Goal: Navigation & Orientation: Understand site structure

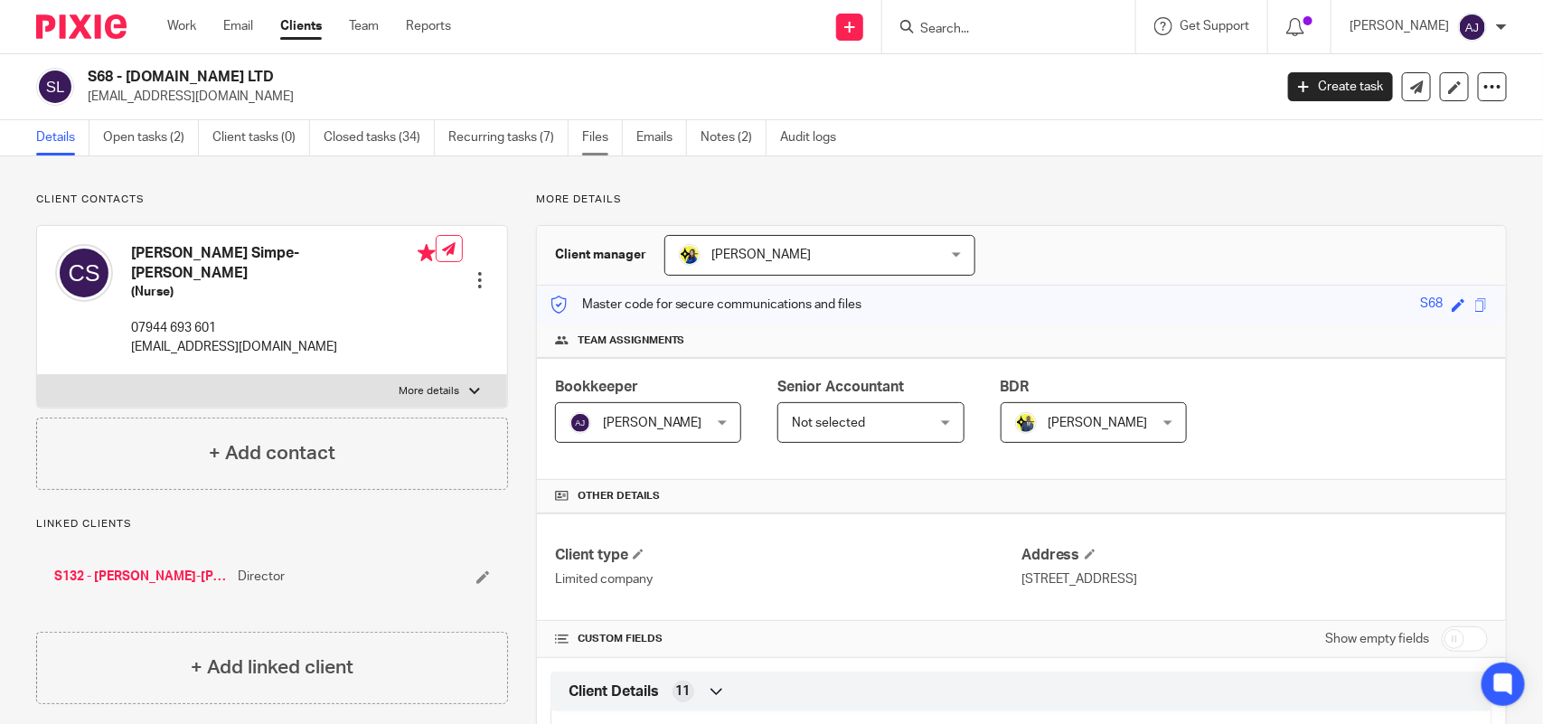
click at [607, 143] on link "Files" at bounding box center [602, 137] width 41 height 35
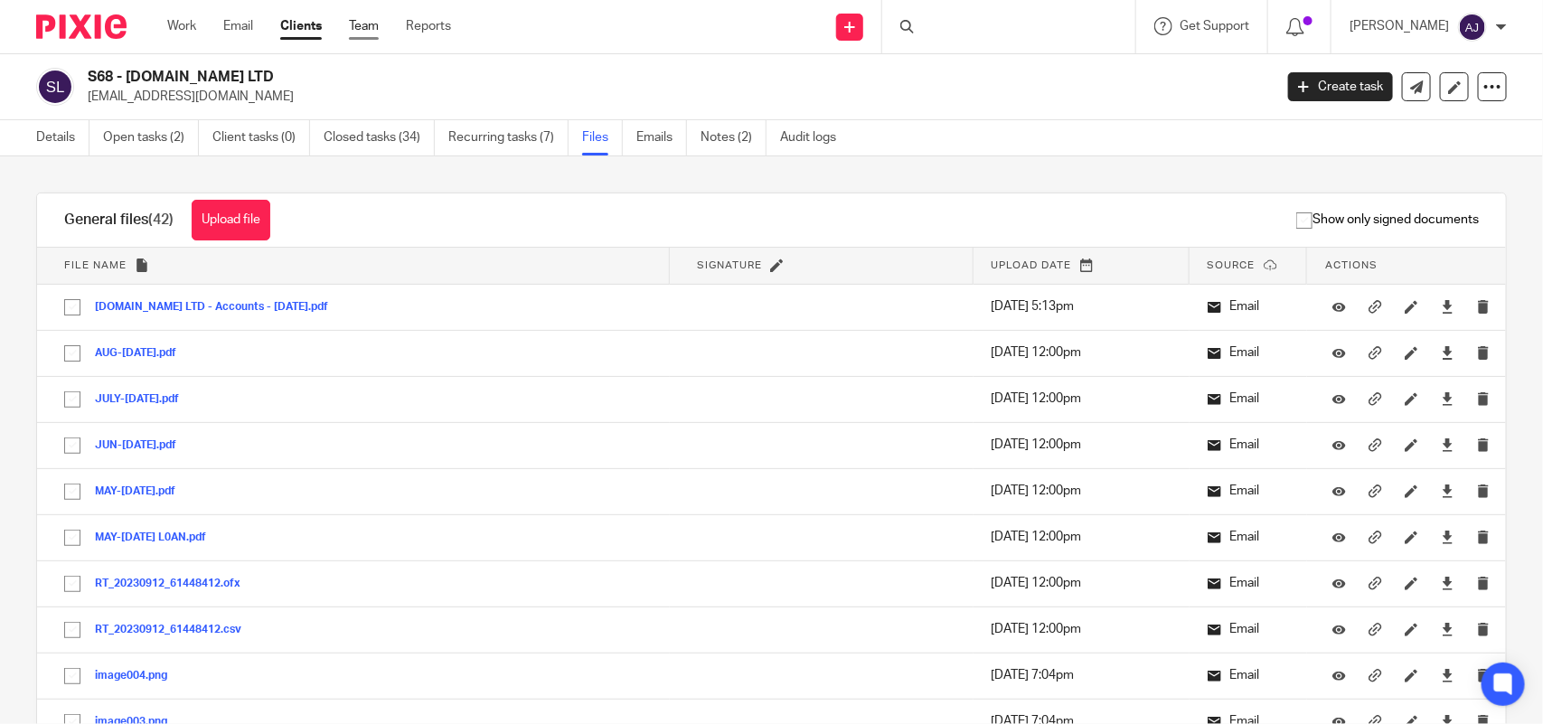
click at [372, 30] on link "Team" at bounding box center [364, 26] width 30 height 18
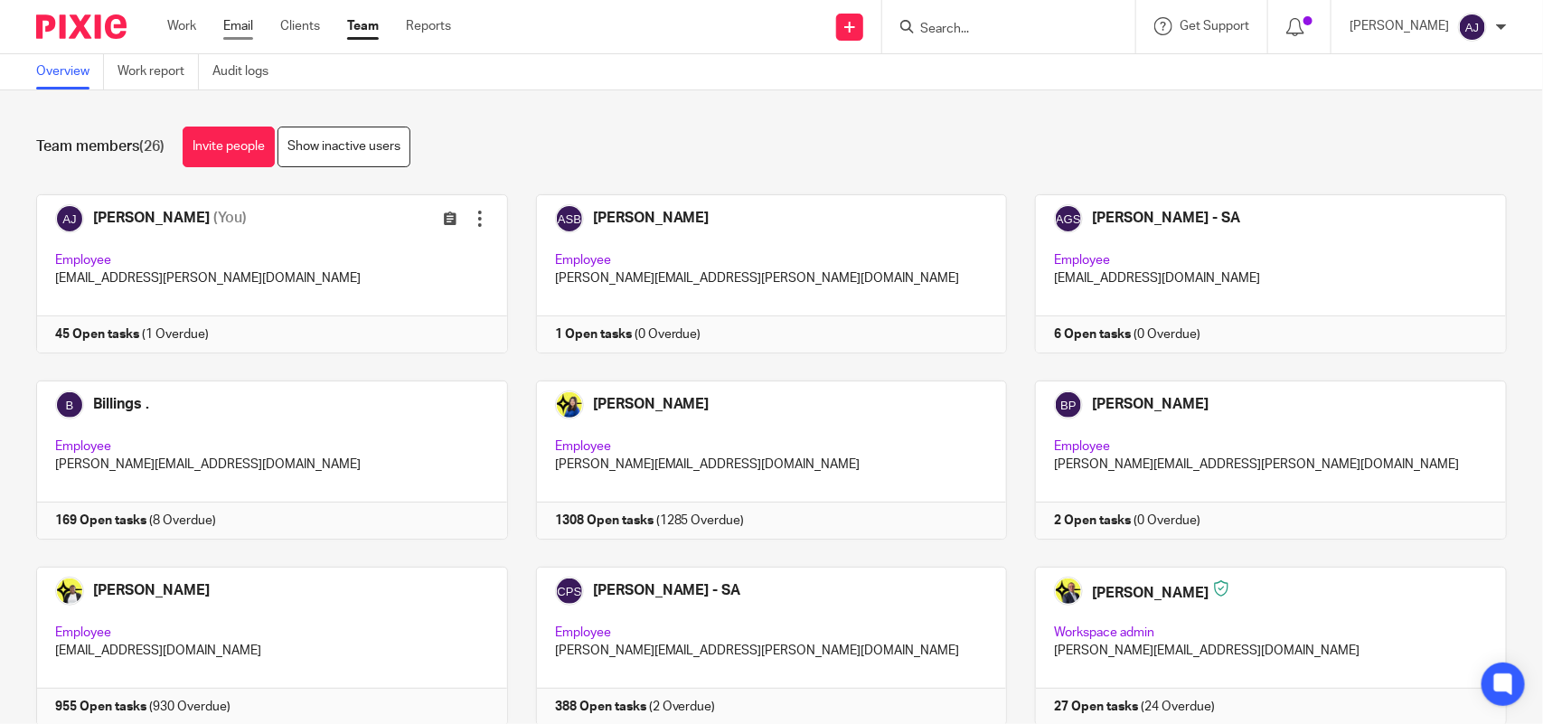
click at [245, 23] on link "Email" at bounding box center [238, 26] width 30 height 18
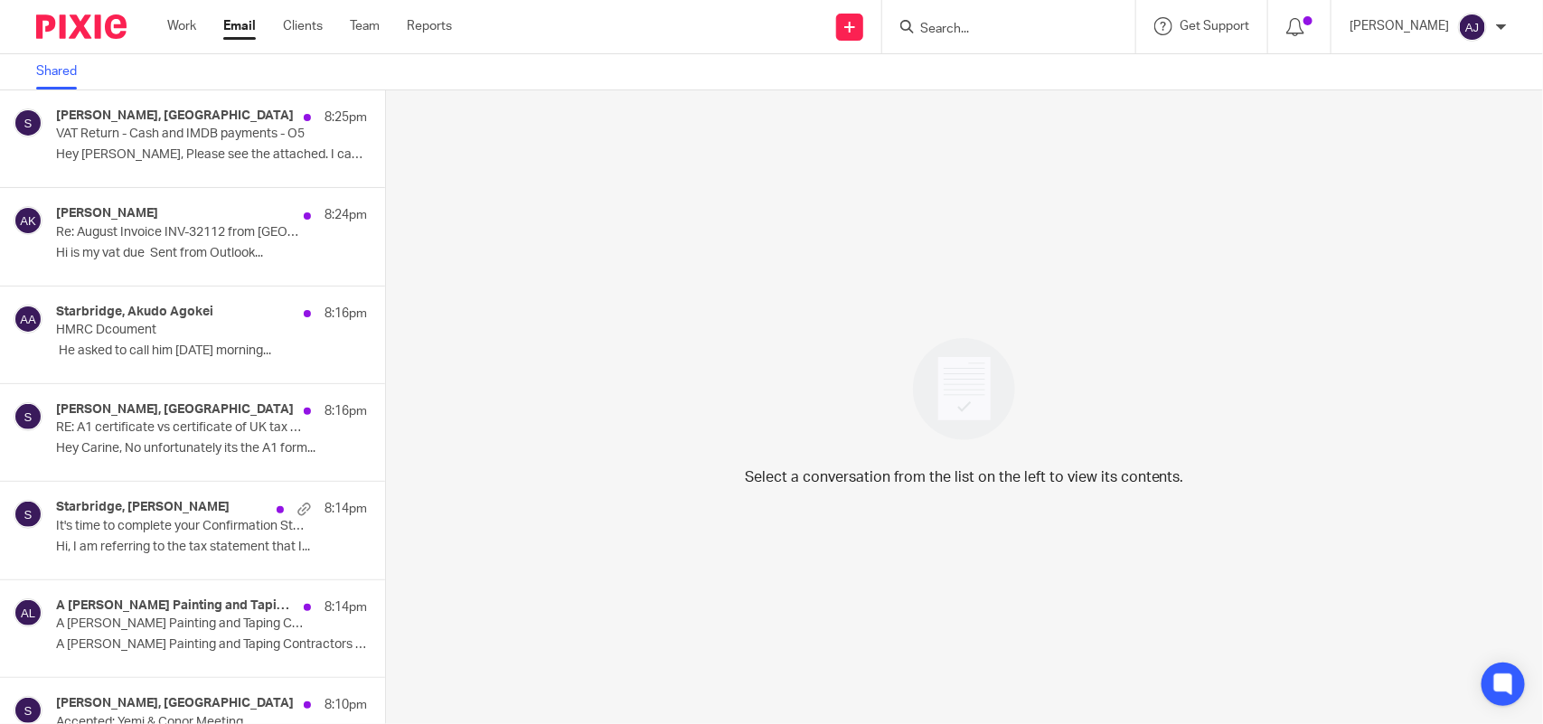
click at [178, 39] on div "Work Email Clients Team Reports Work Email Clients Team Reports Settings" at bounding box center [314, 26] width 330 height 53
click at [182, 30] on link "Work" at bounding box center [181, 26] width 29 height 18
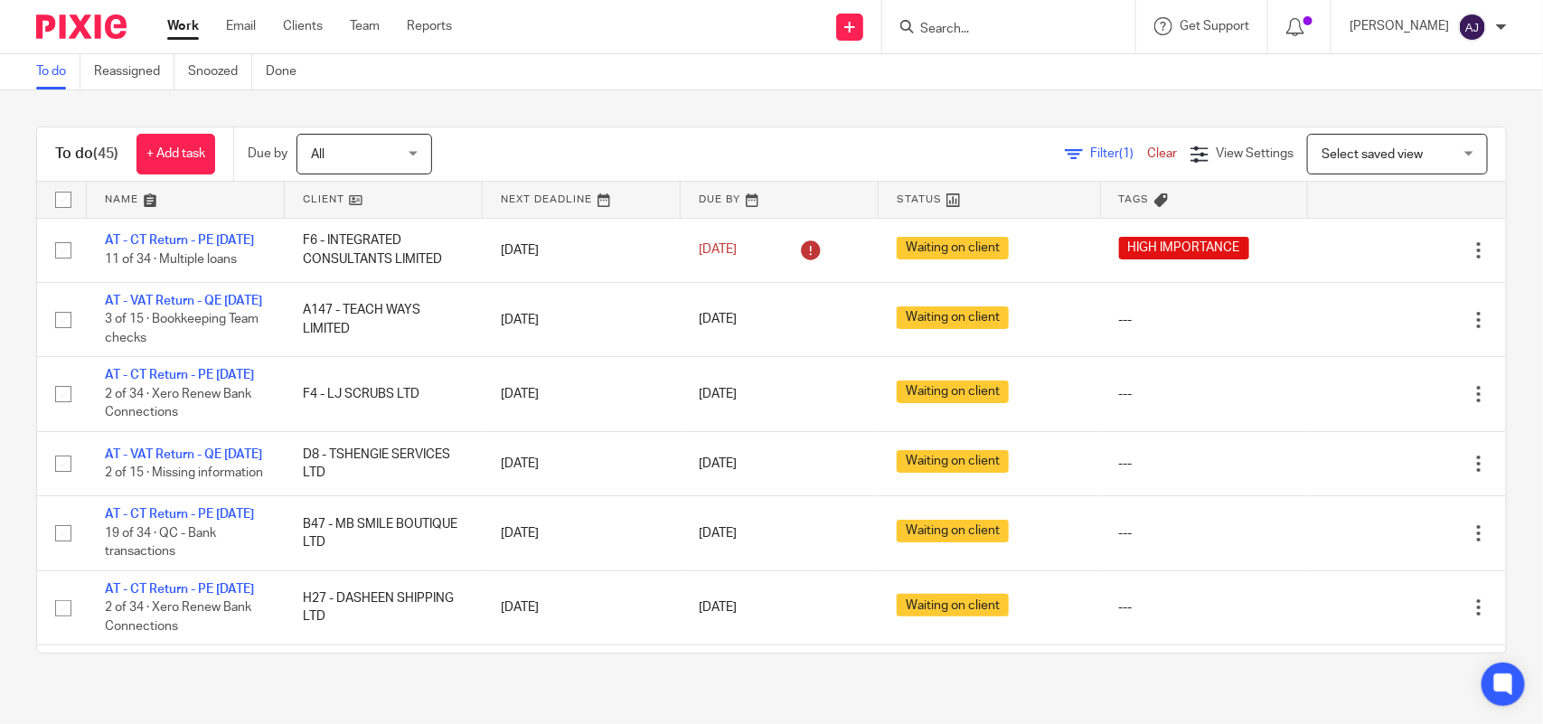
click at [255, 39] on div "Work Email Clients Team Reports Work Email Clients Team Reports Settings" at bounding box center [314, 26] width 330 height 53
click at [231, 19] on link "Email" at bounding box center [241, 26] width 30 height 18
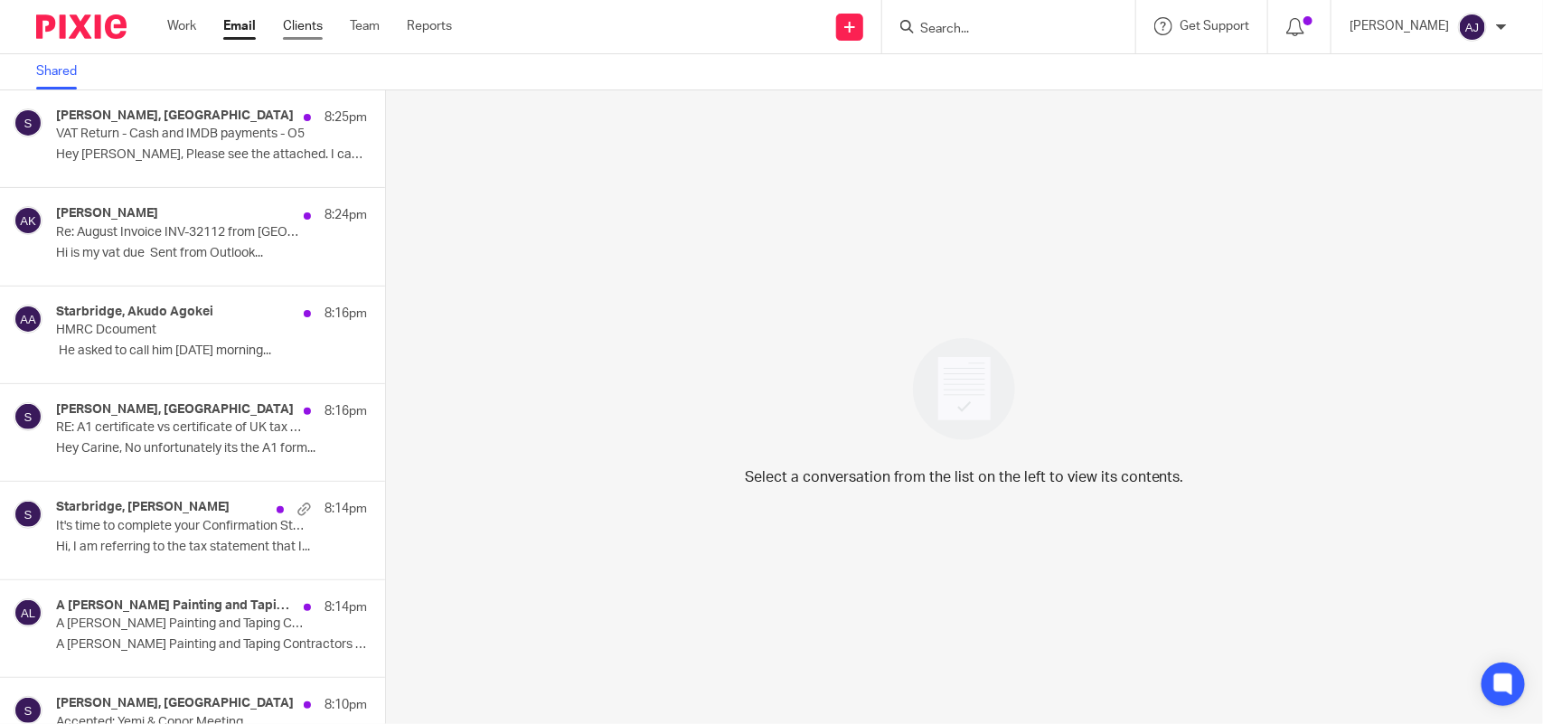
click at [309, 23] on link "Clients" at bounding box center [303, 26] width 40 height 18
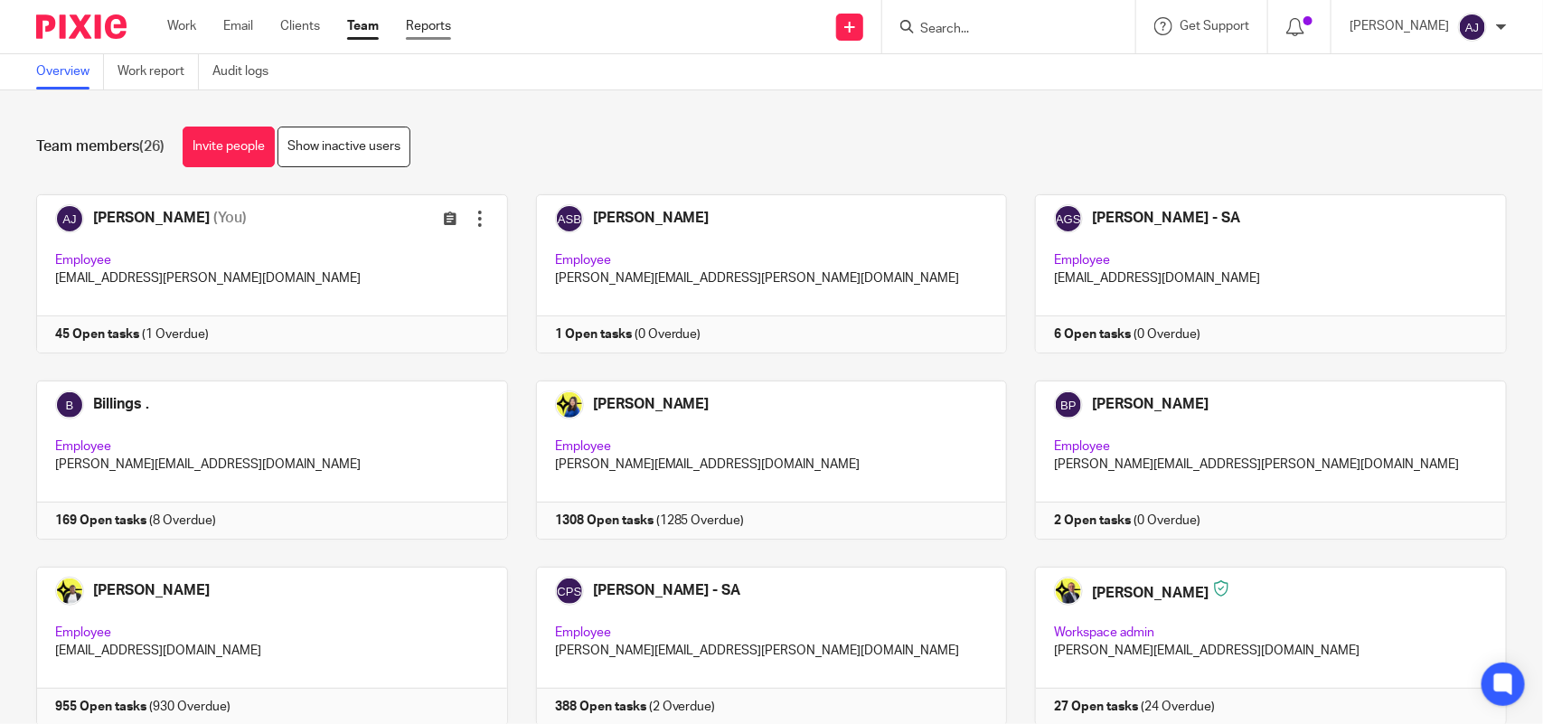
click at [426, 33] on link "Reports" at bounding box center [428, 26] width 45 height 18
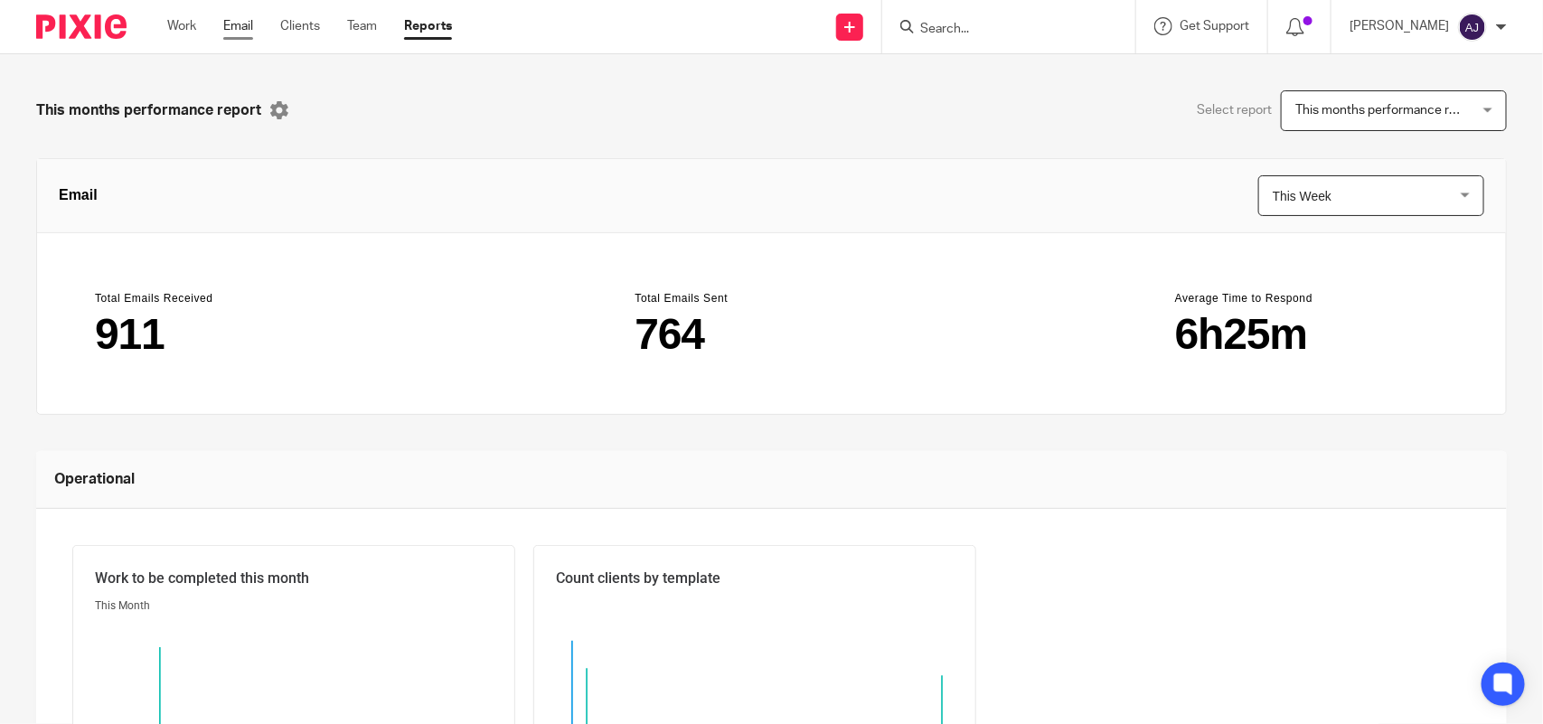
click at [244, 32] on link "Email" at bounding box center [238, 26] width 30 height 18
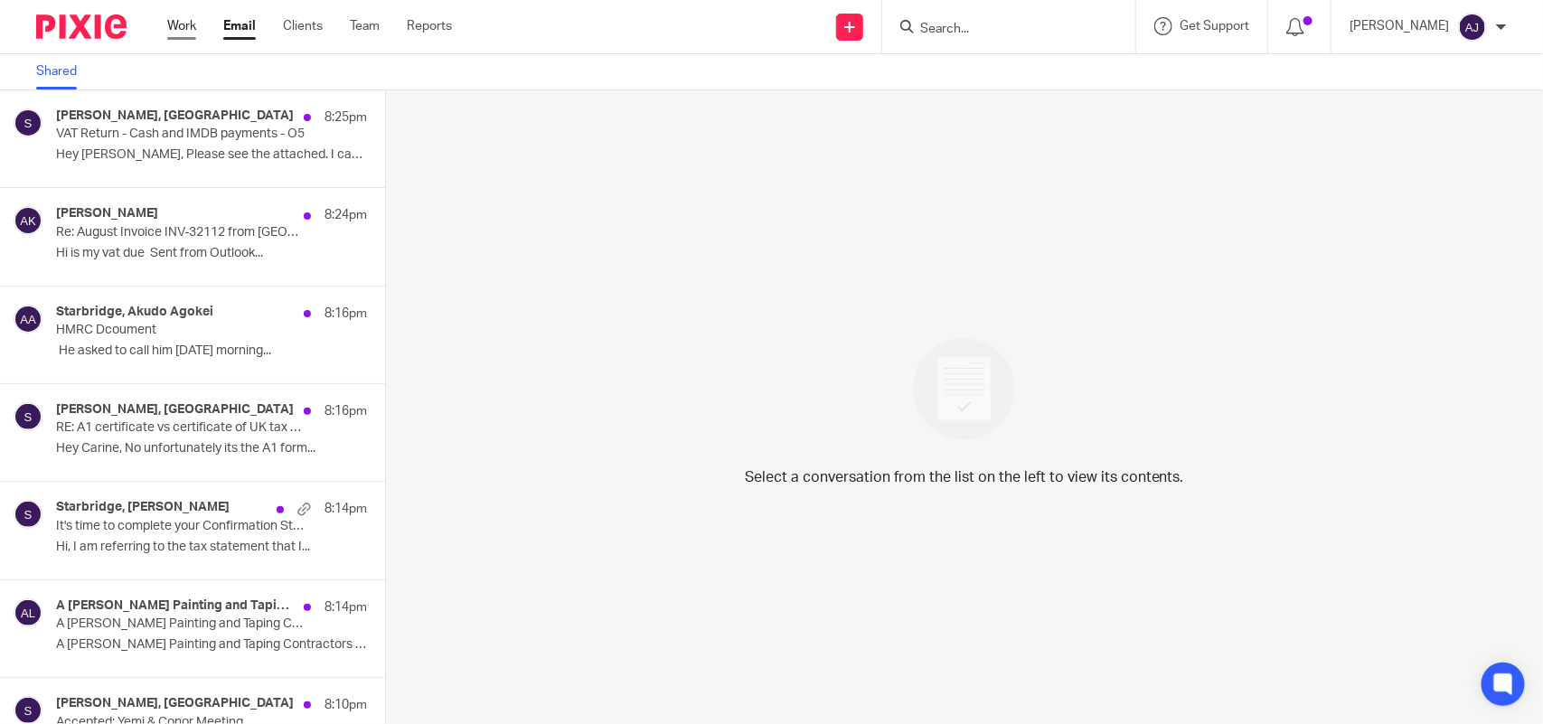
click at [187, 34] on link "Work" at bounding box center [181, 26] width 29 height 18
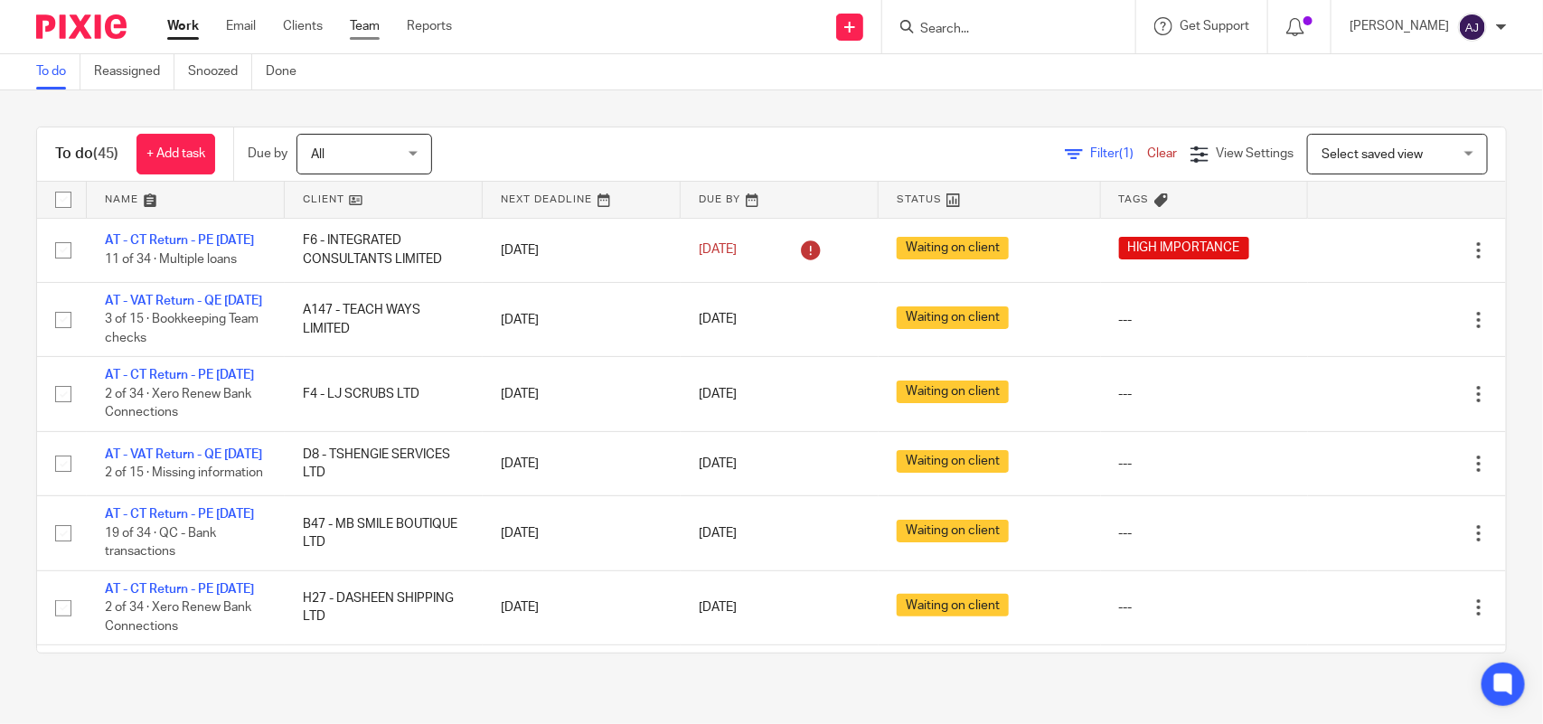
click at [360, 29] on link "Team" at bounding box center [365, 26] width 30 height 18
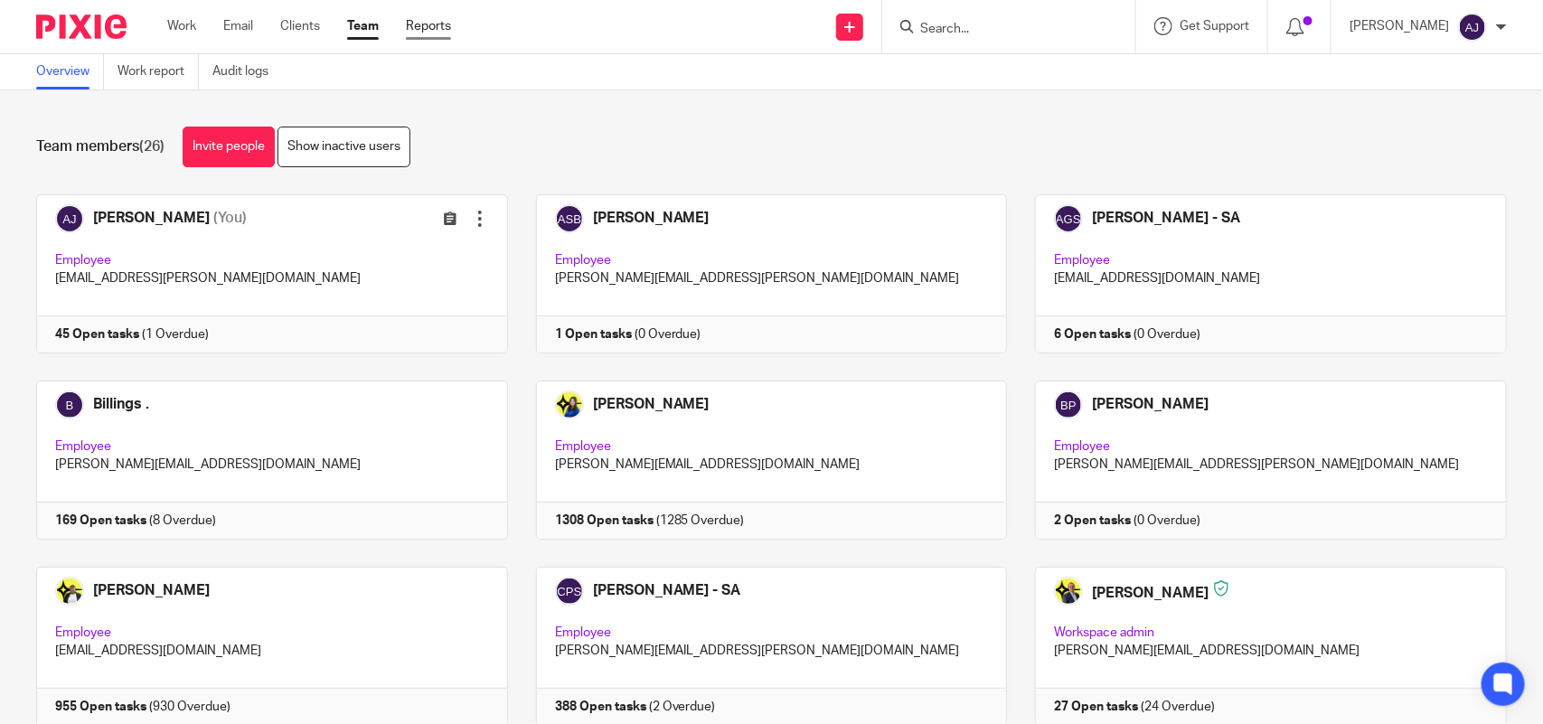
click at [438, 23] on link "Reports" at bounding box center [428, 26] width 45 height 18
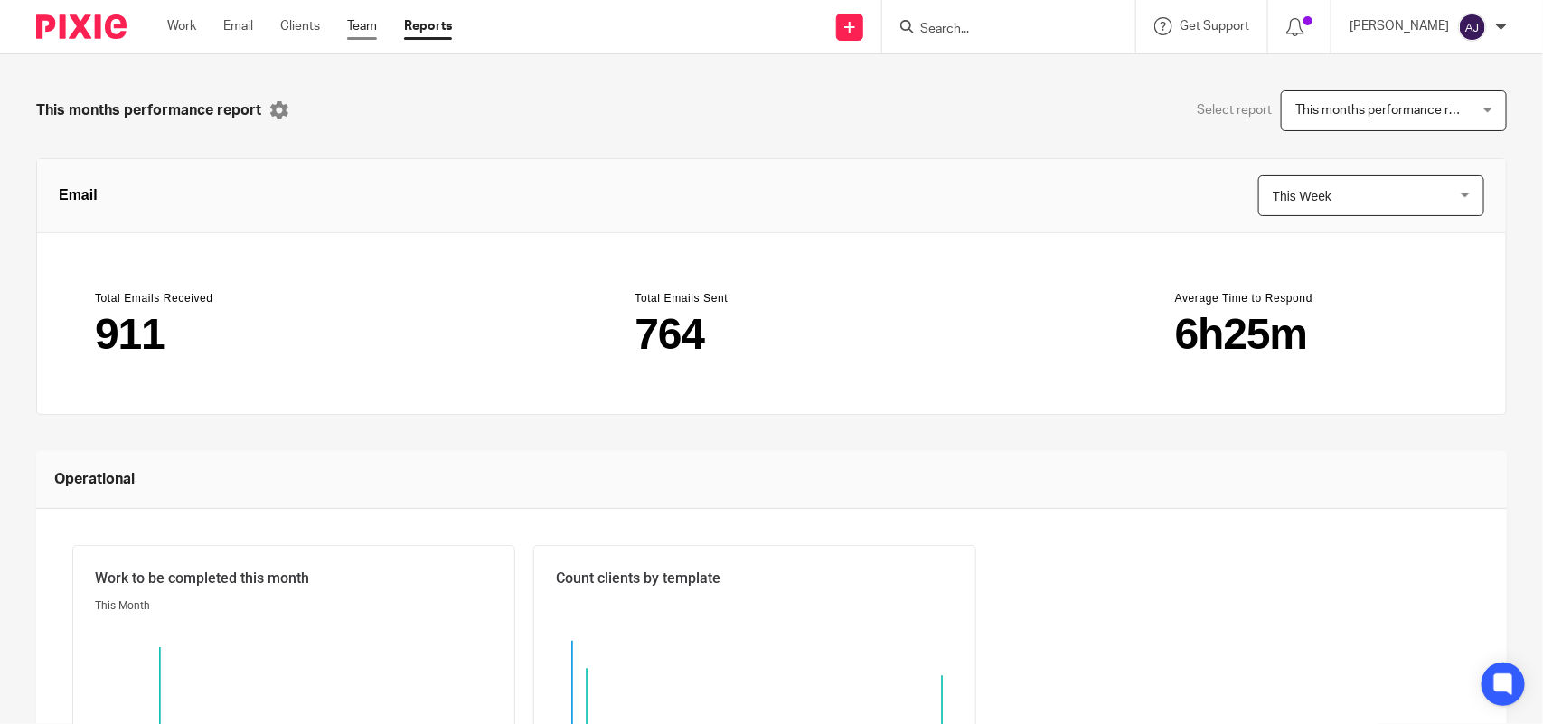
click at [367, 28] on link "Team" at bounding box center [362, 26] width 30 height 18
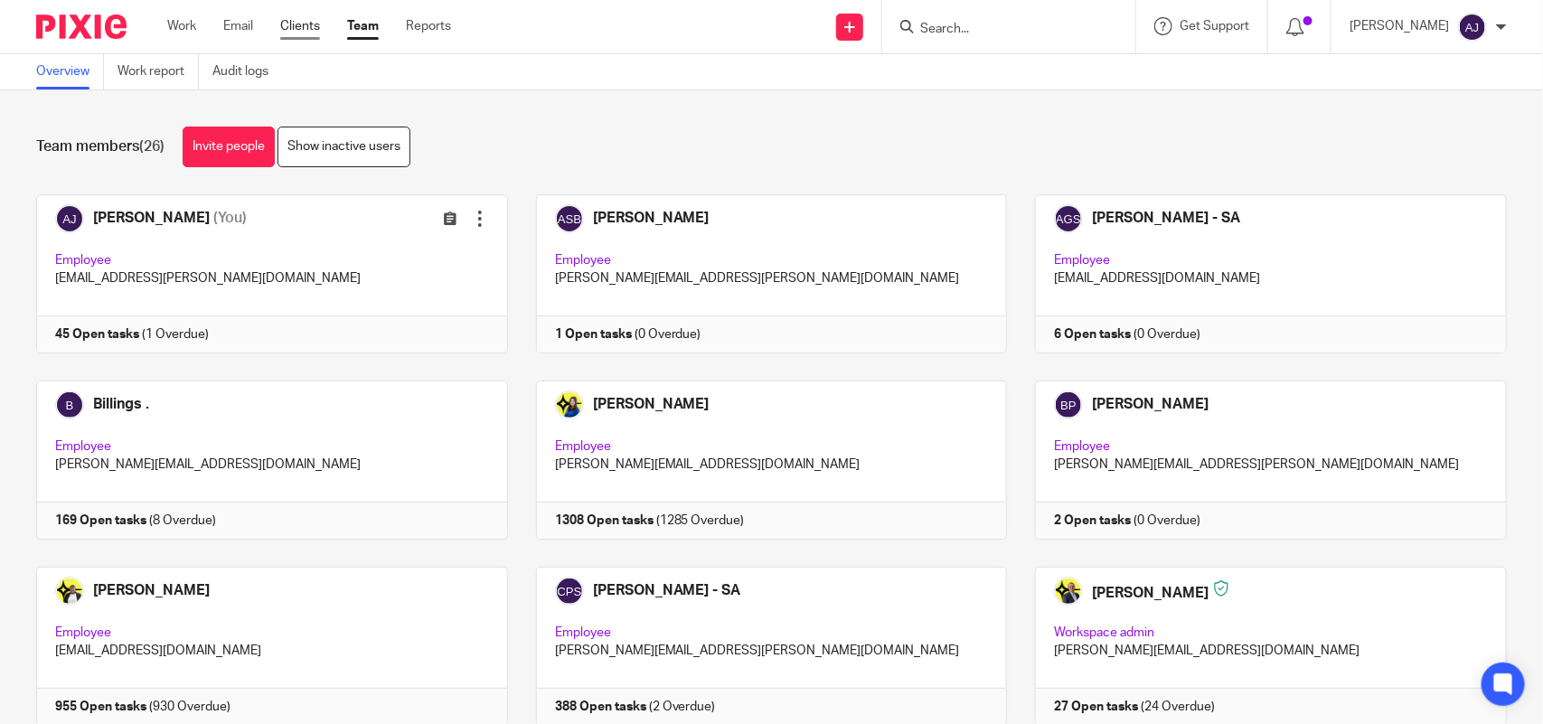
click at [300, 23] on link "Clients" at bounding box center [300, 26] width 40 height 18
